Goal: Task Accomplishment & Management: Manage account settings

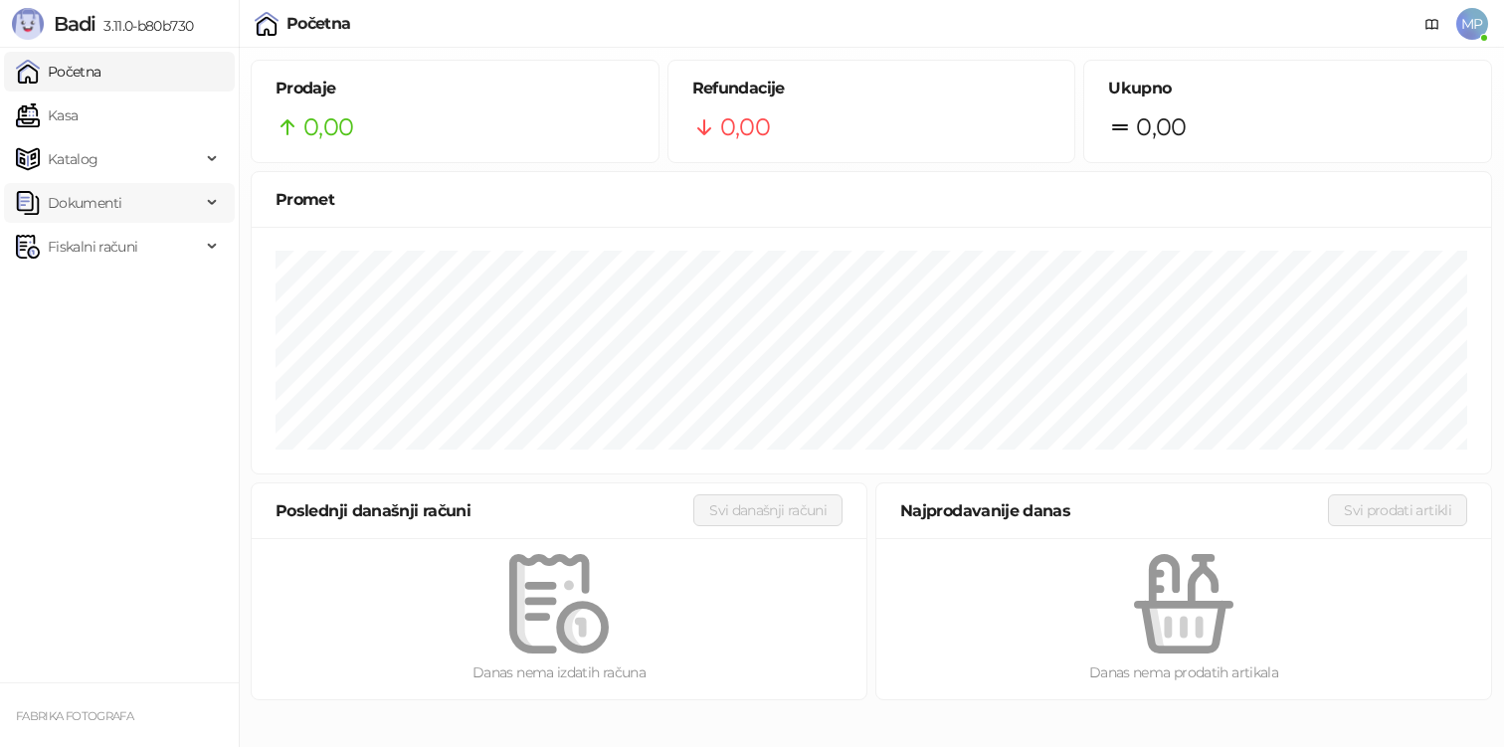
click at [137, 201] on span "Dokumenti" at bounding box center [108, 203] width 185 height 40
click at [127, 243] on link "Ulazni dokumenti" at bounding box center [96, 247] width 145 height 40
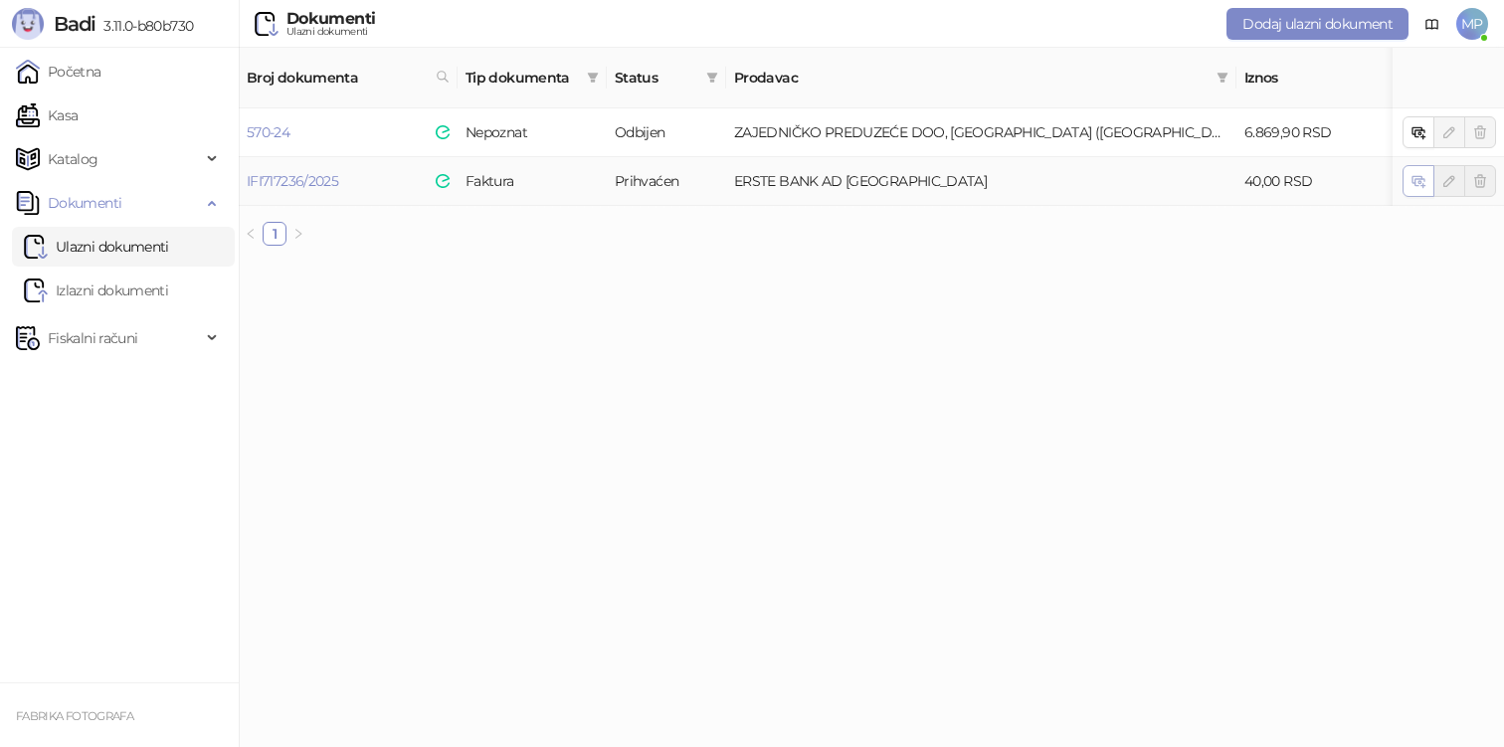
click at [1424, 170] on button "button" at bounding box center [1419, 181] width 32 height 32
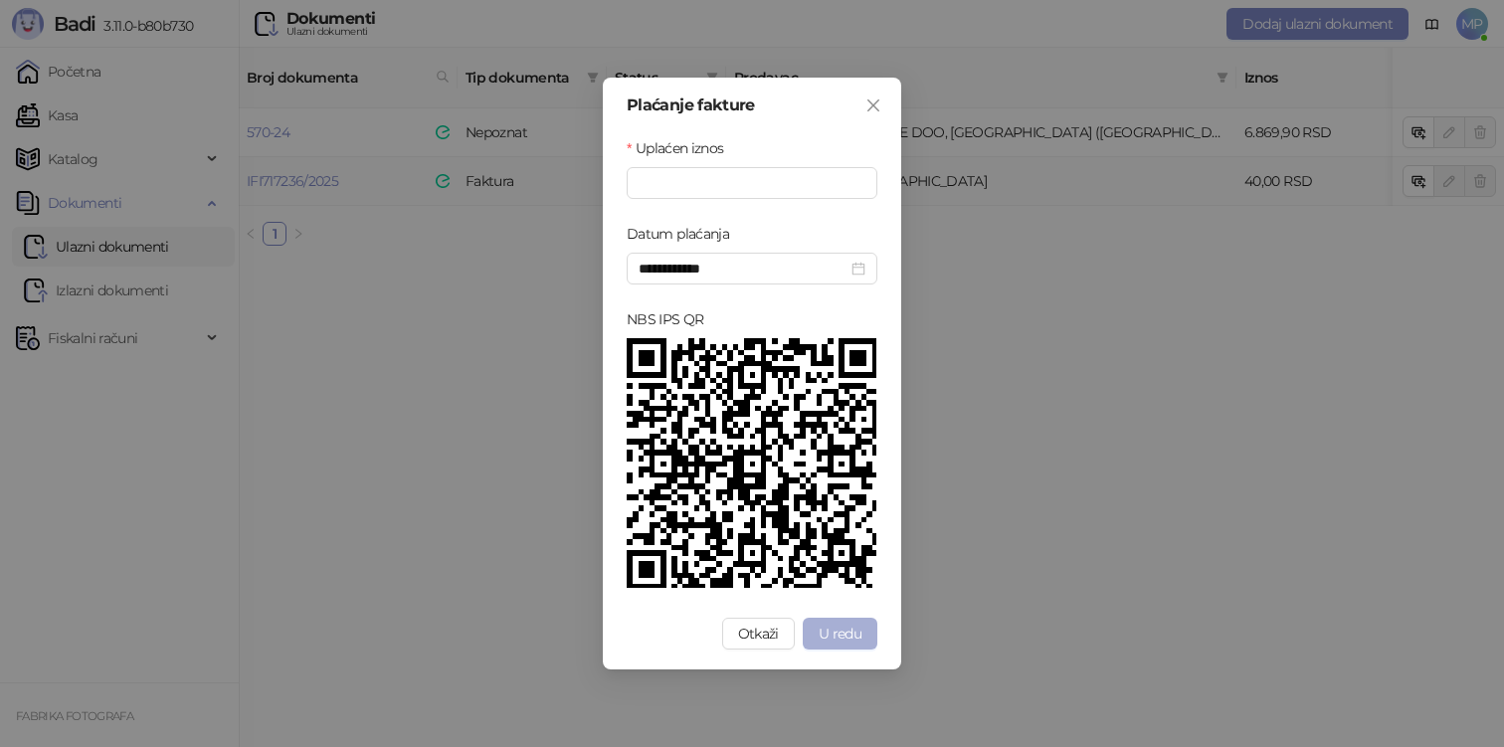
click at [863, 639] on button "U redu" at bounding box center [840, 634] width 75 height 32
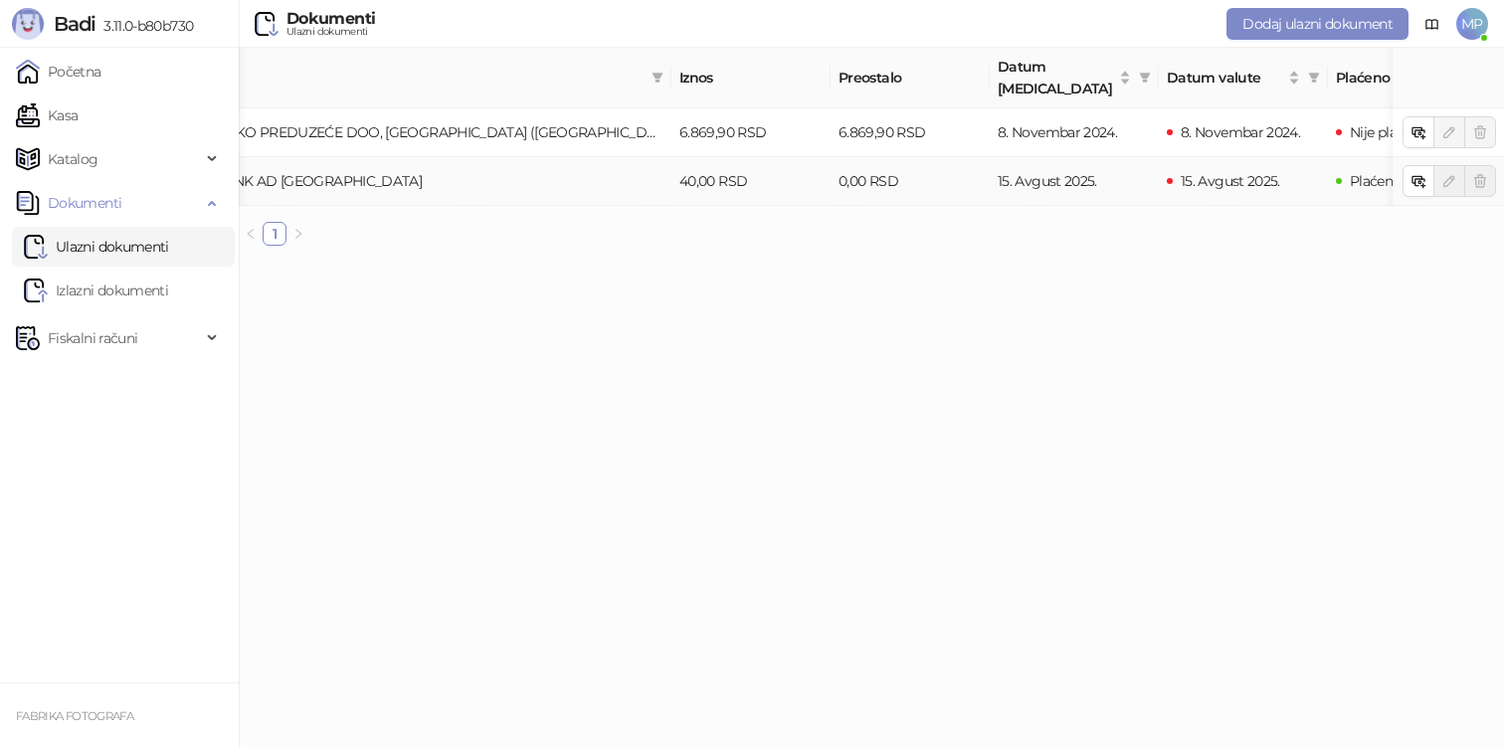
scroll to position [0, 625]
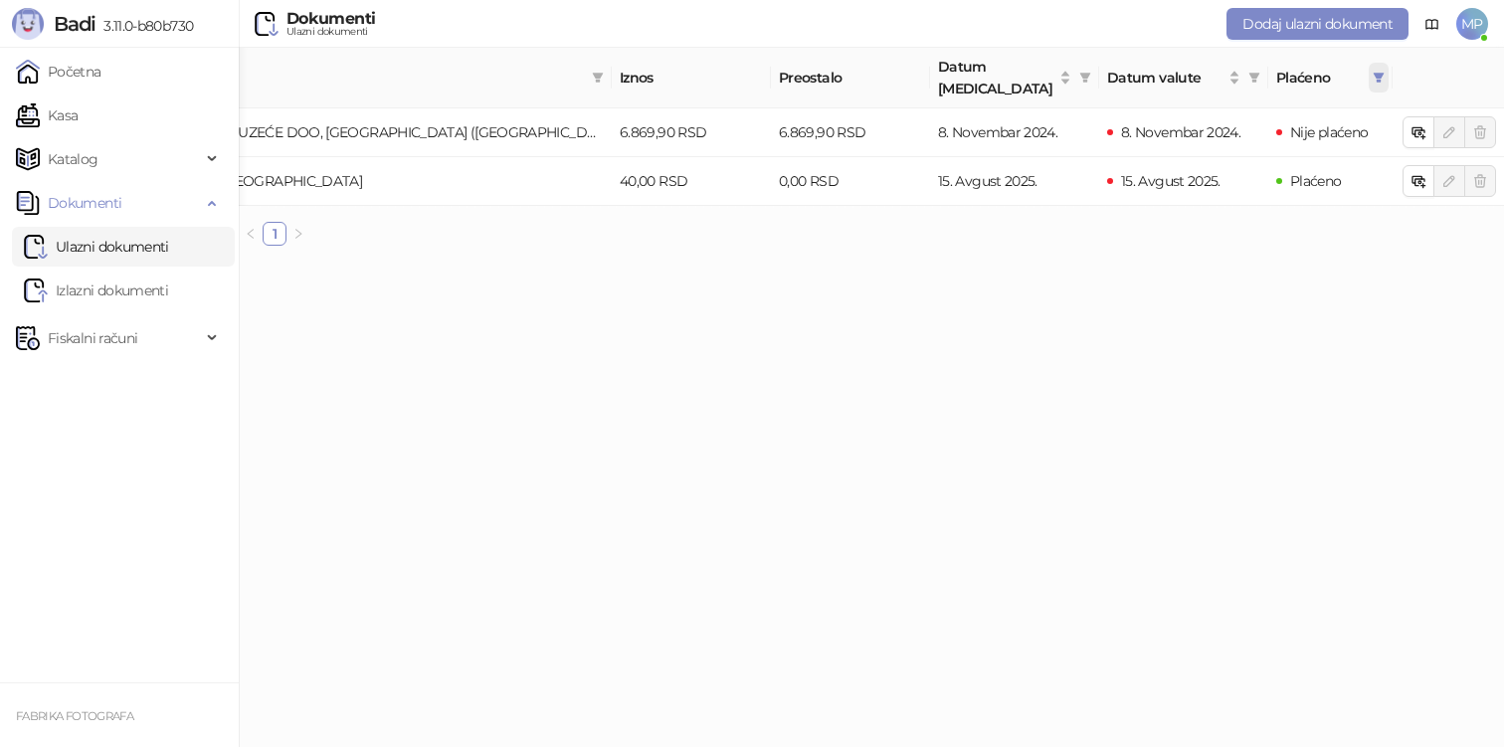
click at [1381, 73] on icon "filter" at bounding box center [1379, 78] width 11 height 10
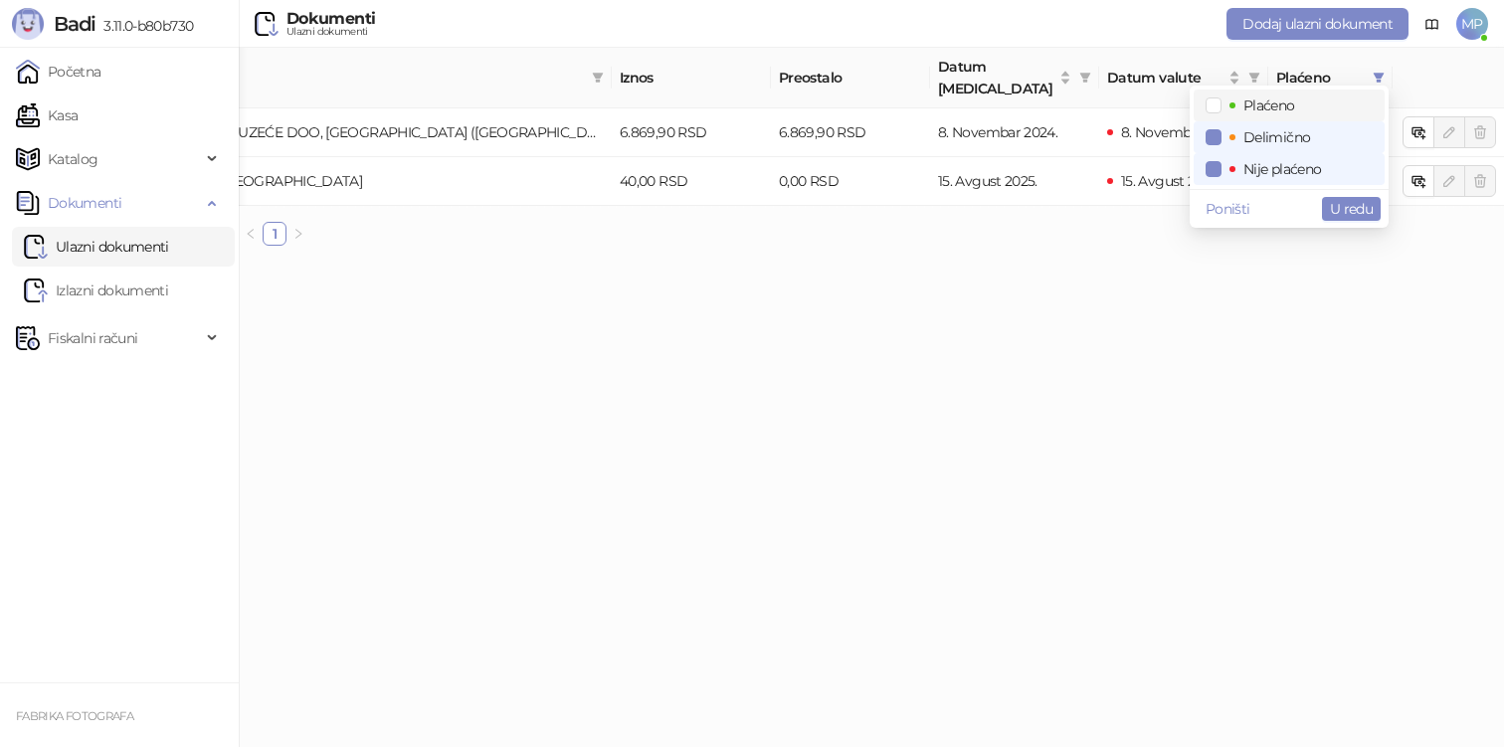
click at [1286, 106] on span "Plaćeno" at bounding box center [1269, 105] width 52 height 18
click at [1341, 210] on span "U redu" at bounding box center [1351, 209] width 43 height 18
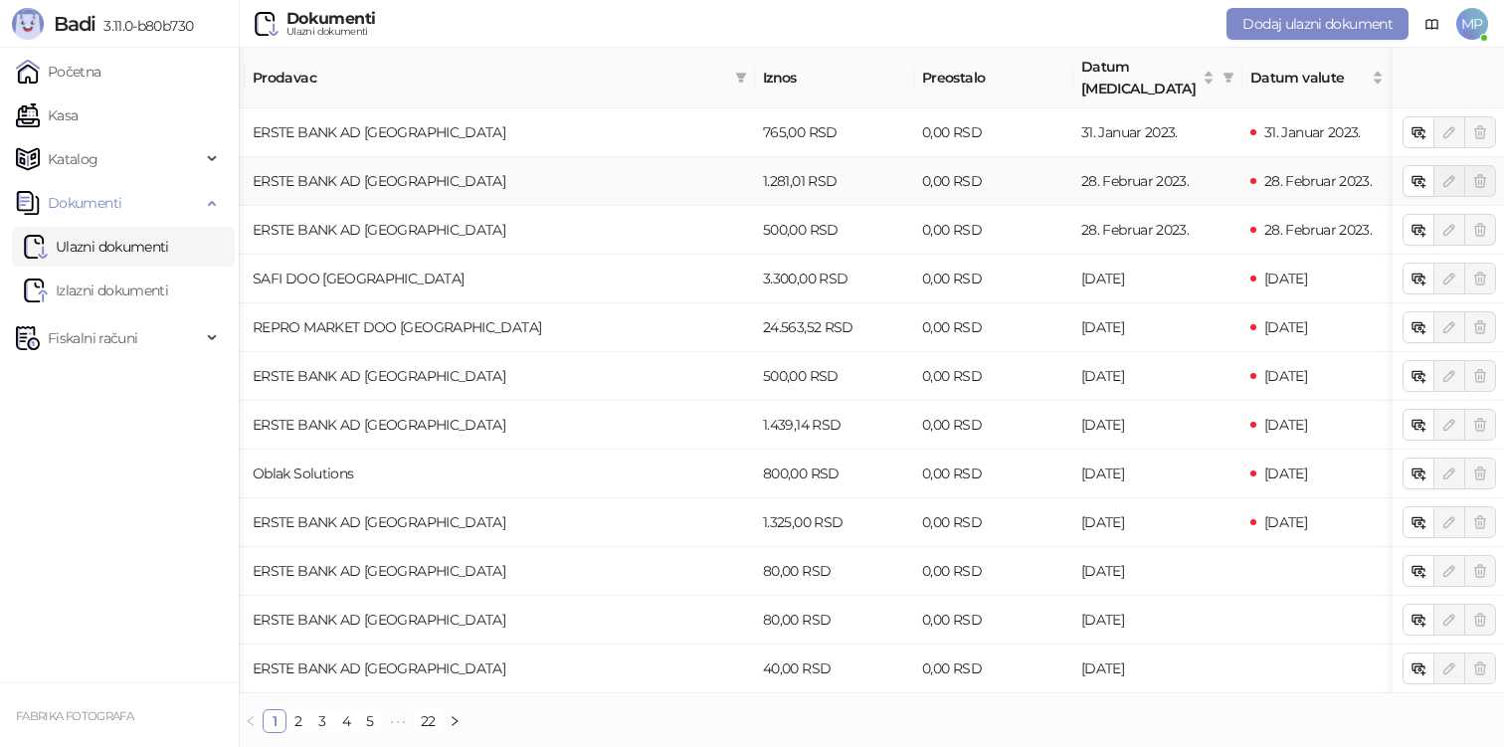
scroll to position [0, 625]
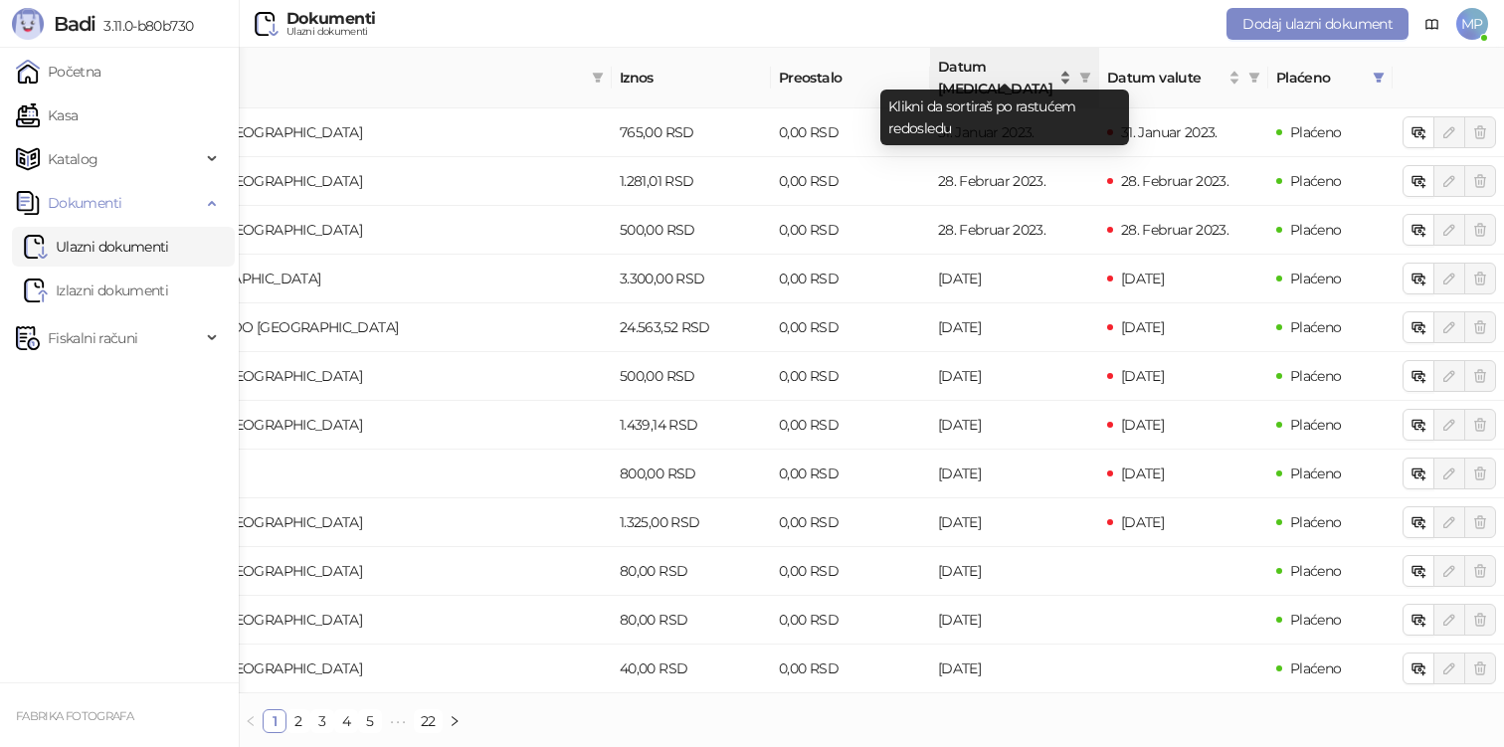
click at [996, 70] on span "Datum [MEDICAL_DATA]" at bounding box center [996, 78] width 117 height 44
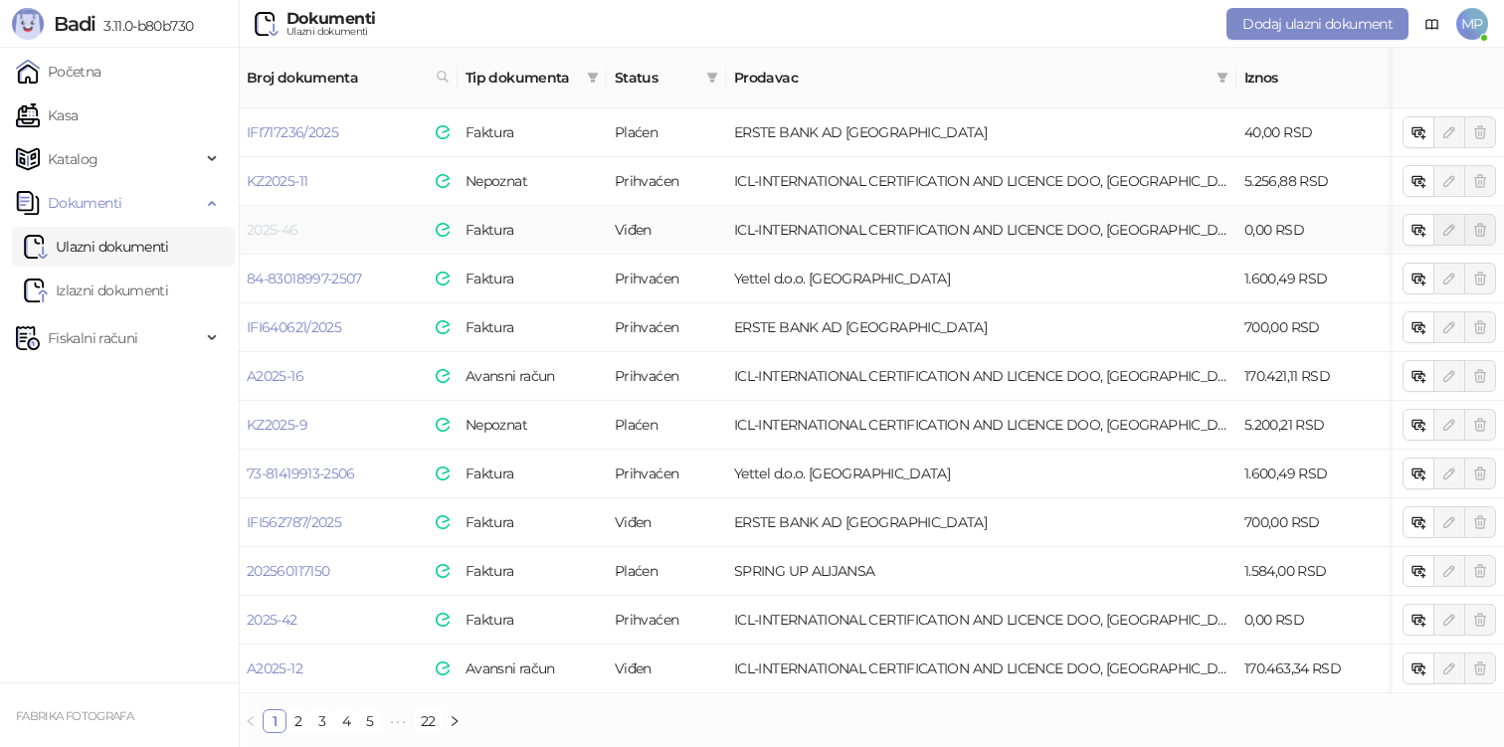
click at [276, 221] on link "2025-46" at bounding box center [273, 230] width 52 height 18
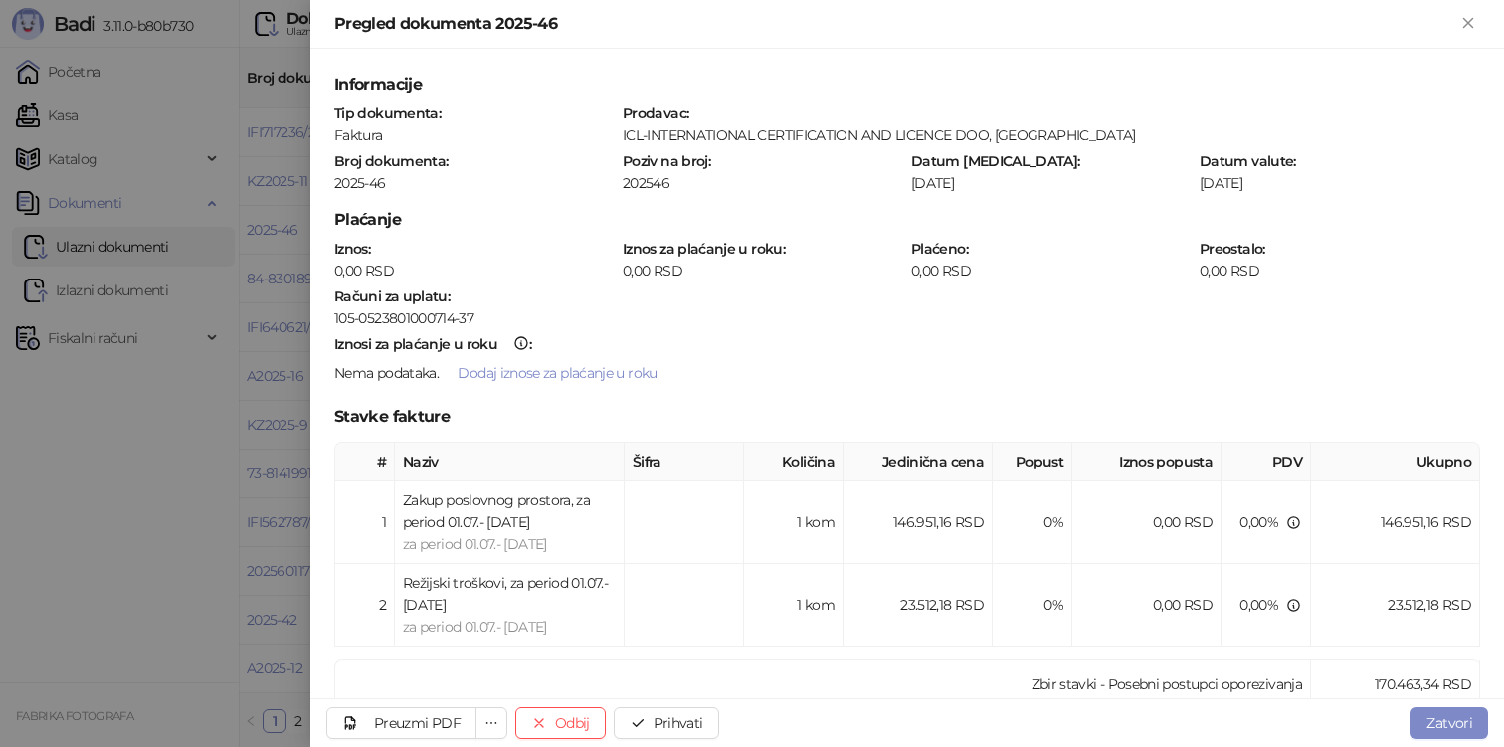
click at [647, 130] on div "ICL-INTERNATIONAL CERTIFICATION AND LICENCE DOO, [GEOGRAPHIC_DATA]" at bounding box center [1050, 135] width 857 height 18
copy div "ICL-INTERNATIONAL CERTIFICATION AND LICENCE DOO, [GEOGRAPHIC_DATA]"
